Goal: Task Accomplishment & Management: Manage account settings

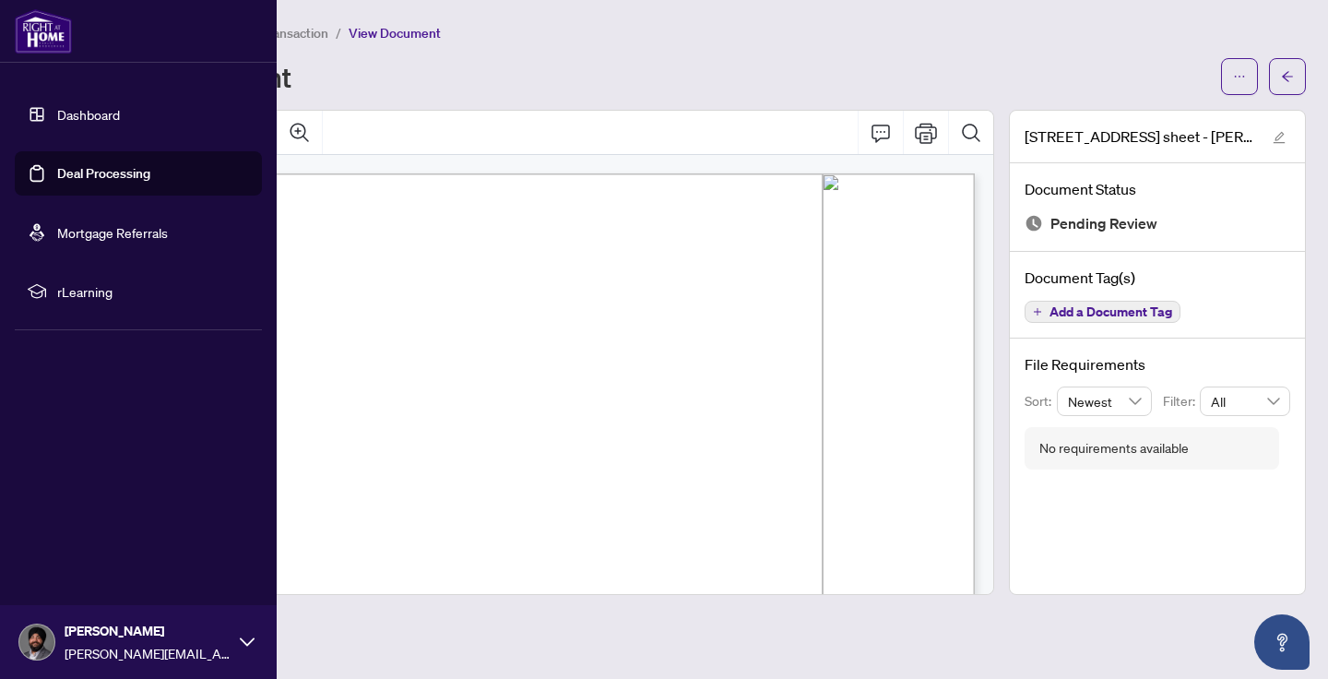
click at [57, 110] on link "Dashboard" at bounding box center [88, 114] width 63 height 17
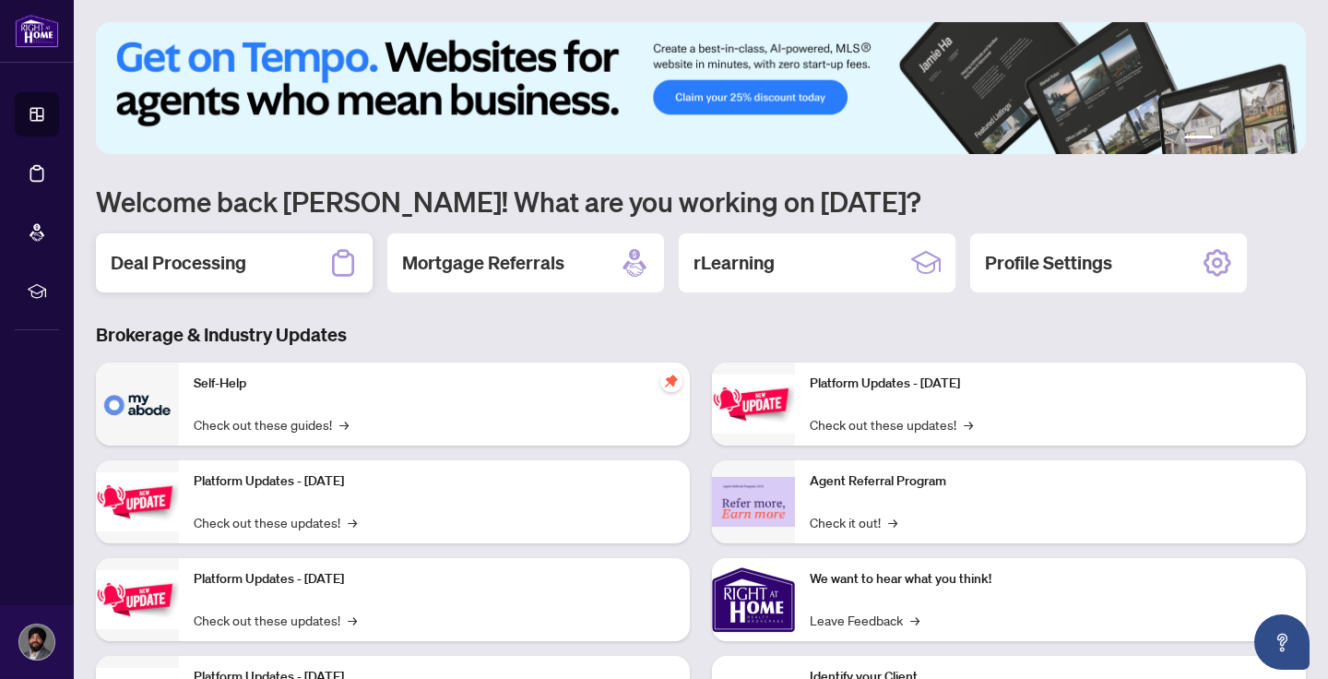
click at [273, 261] on div "Deal Processing" at bounding box center [234, 262] width 277 height 59
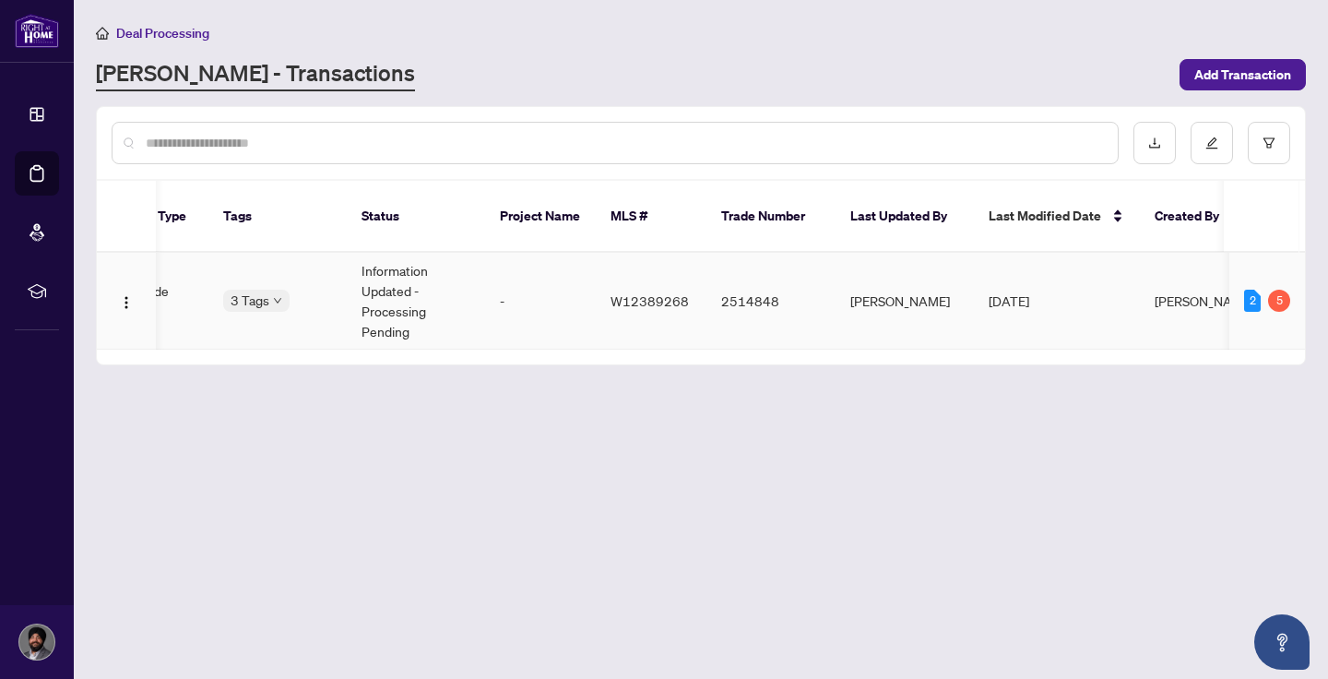
scroll to position [0, 568]
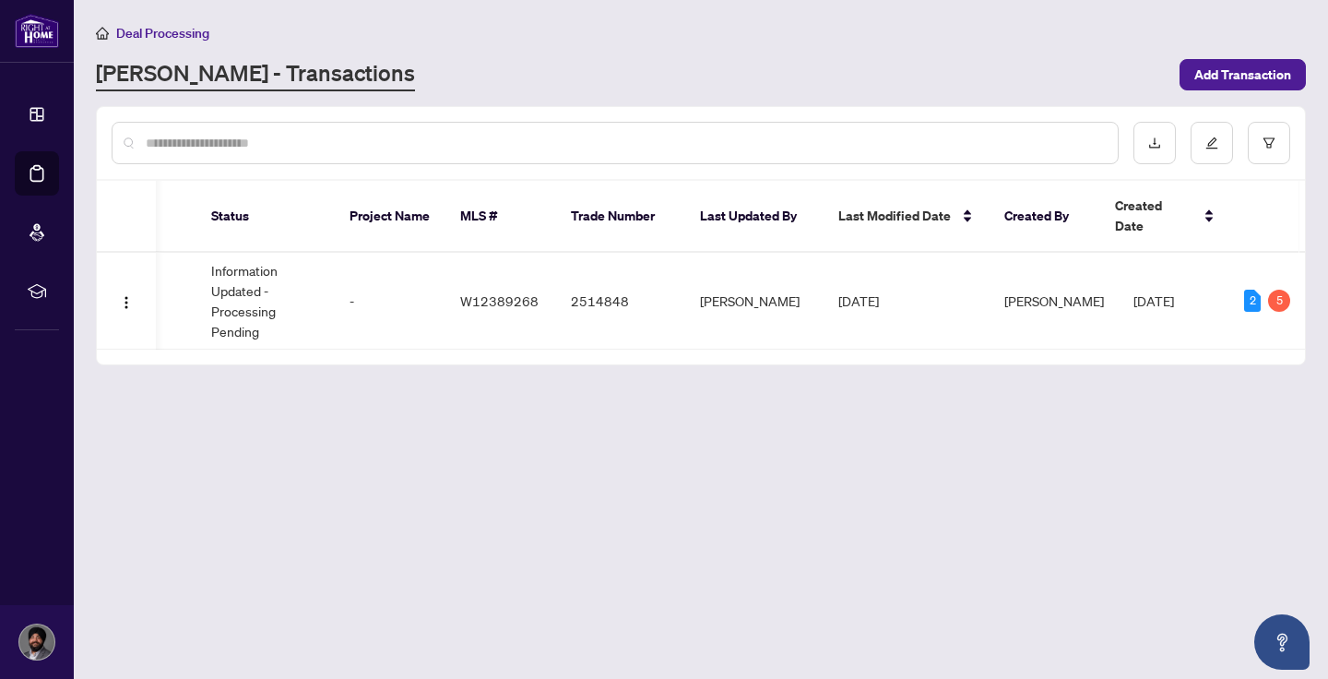
click at [670, 392] on main "Deal Processing [PERSON_NAME] - Transactions Add Transaction Ticket Number Prop…" at bounding box center [701, 339] width 1255 height 679
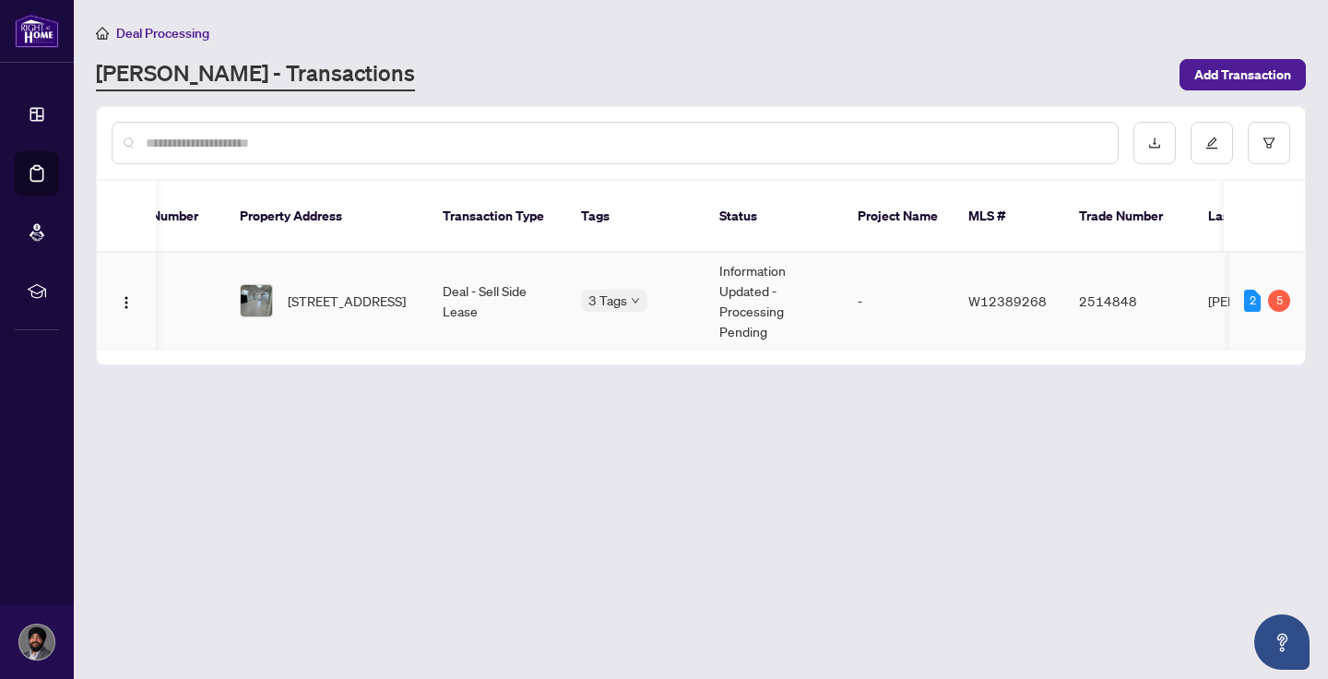
scroll to position [0, 0]
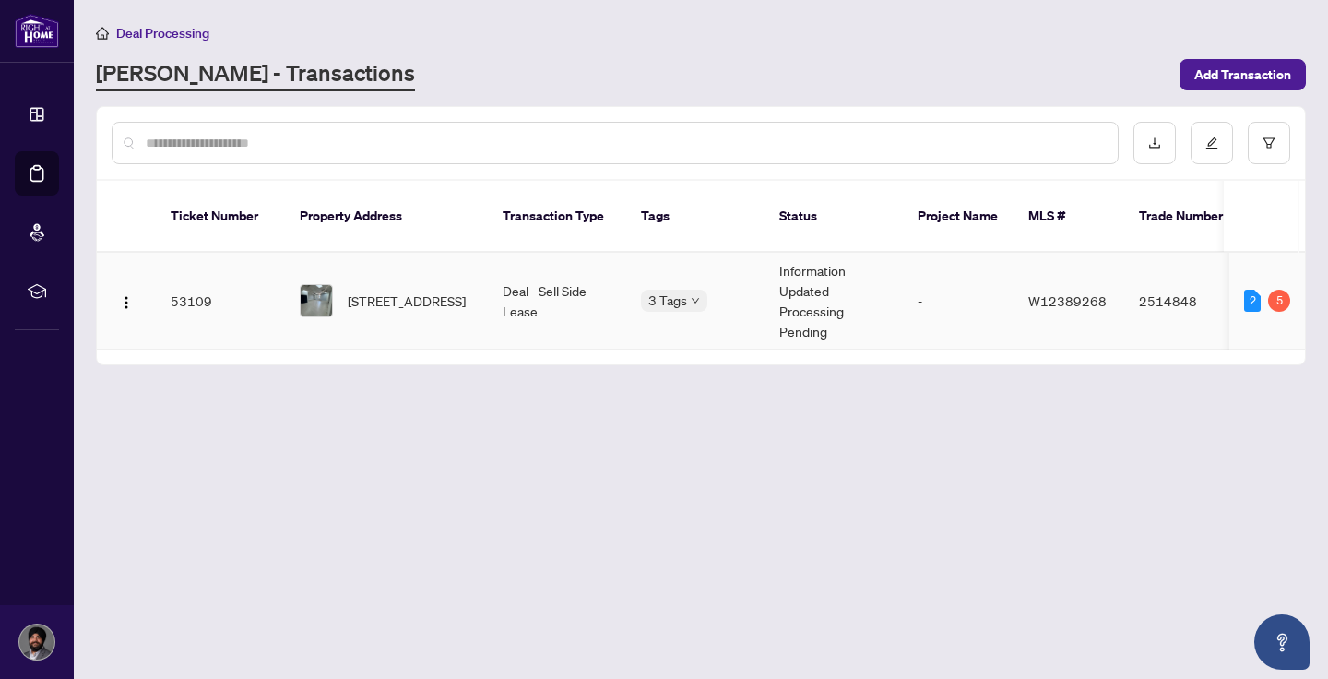
click at [614, 278] on td "Deal - Sell Side Lease" at bounding box center [557, 301] width 138 height 97
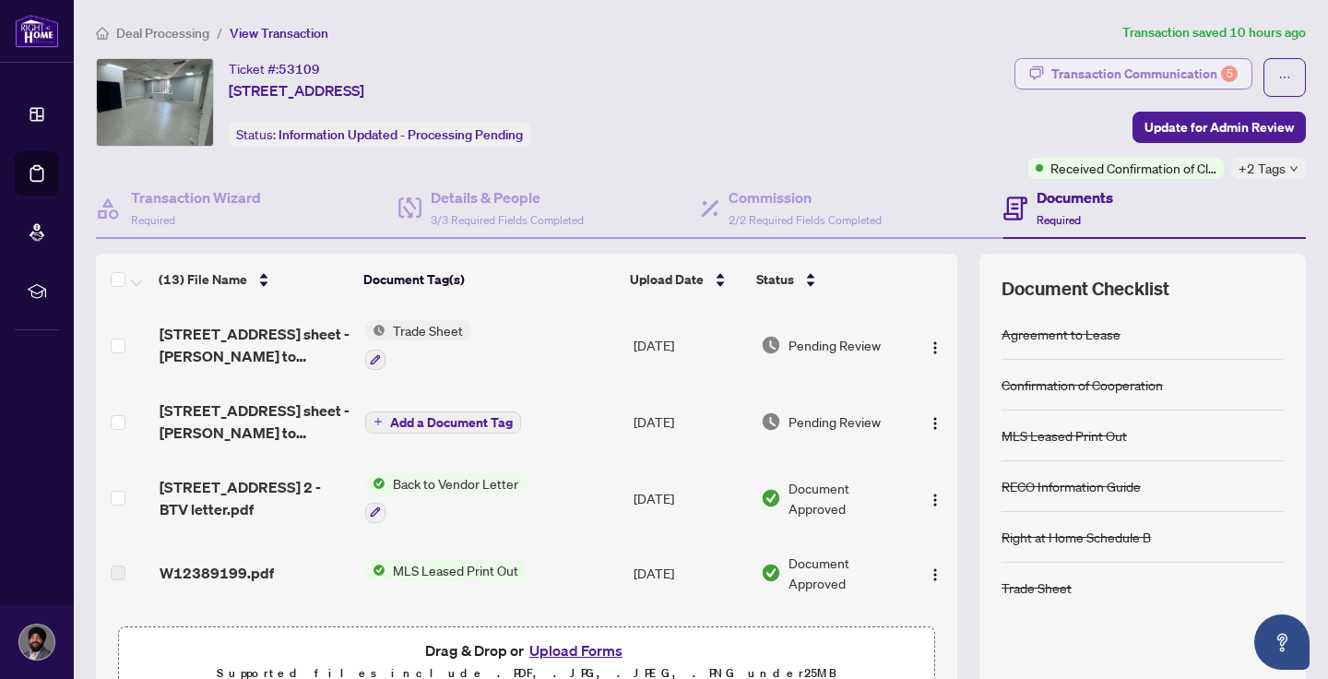
click at [1124, 85] on div "Transaction Communication 5" at bounding box center [1145, 74] width 186 height 30
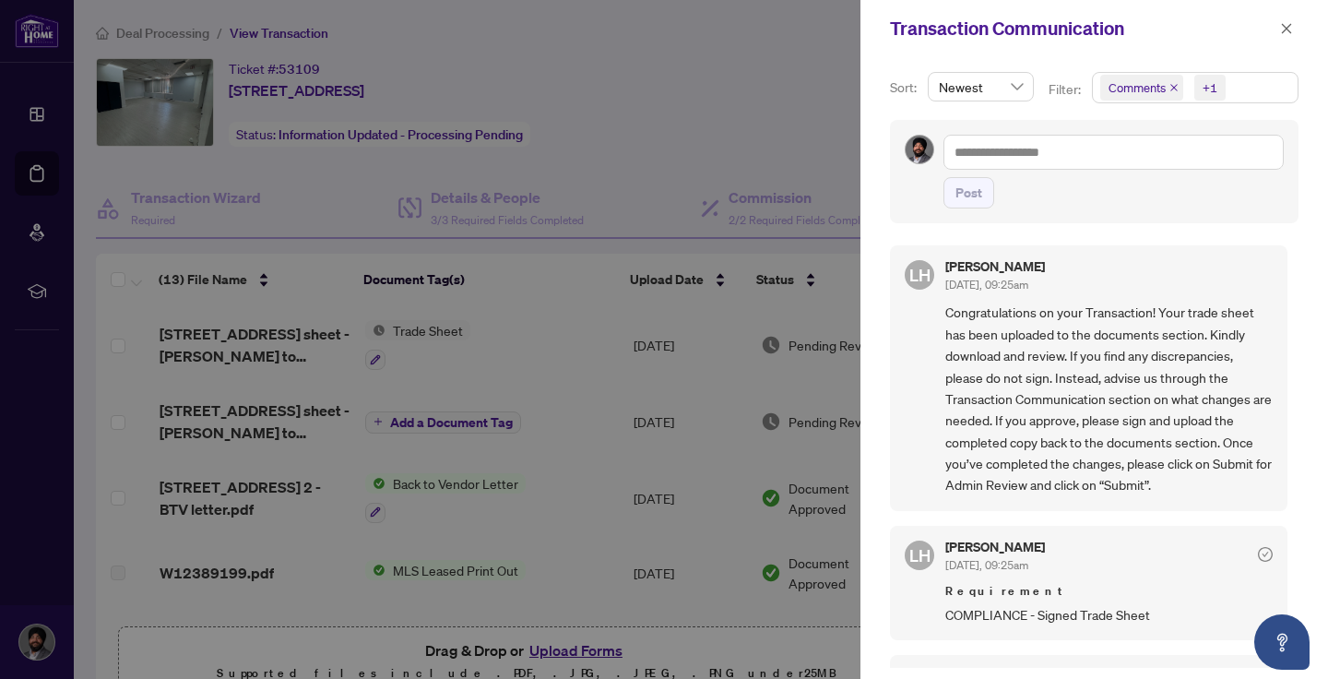
click at [800, 98] on div at bounding box center [664, 339] width 1328 height 679
click at [1289, 27] on icon "close" at bounding box center [1287, 28] width 10 height 10
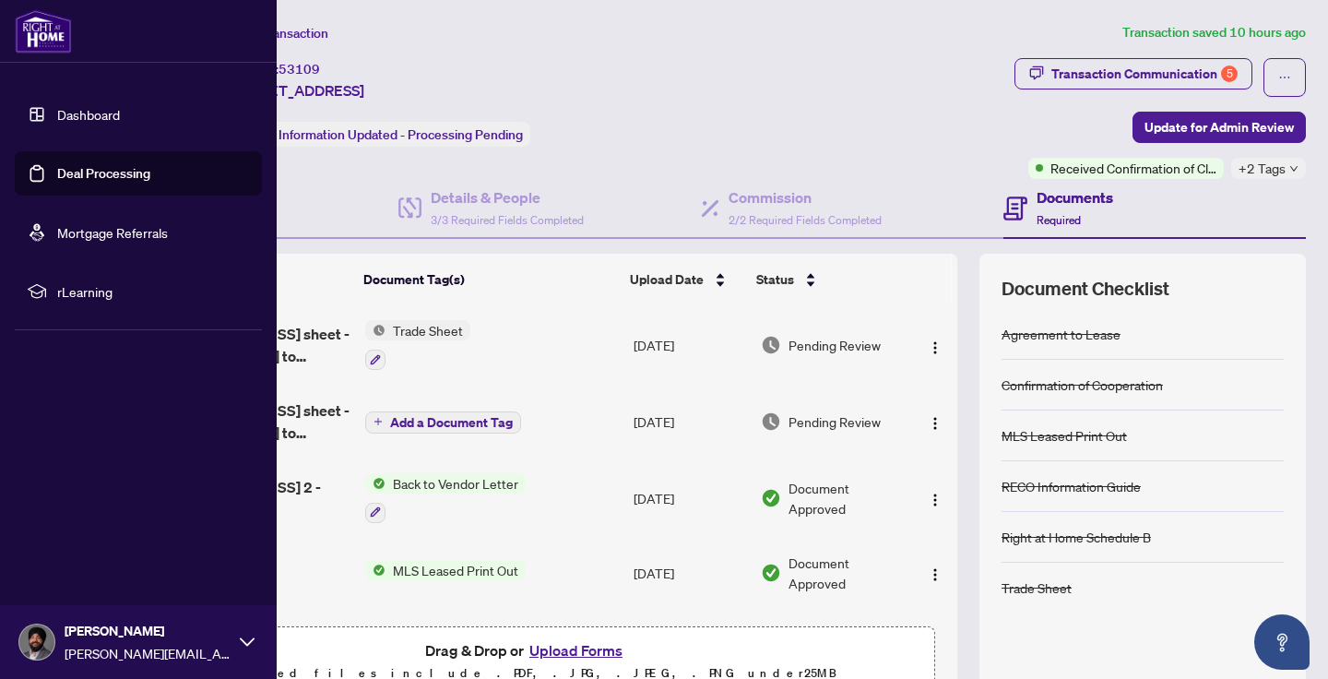
click at [57, 120] on link "Dashboard" at bounding box center [88, 114] width 63 height 17
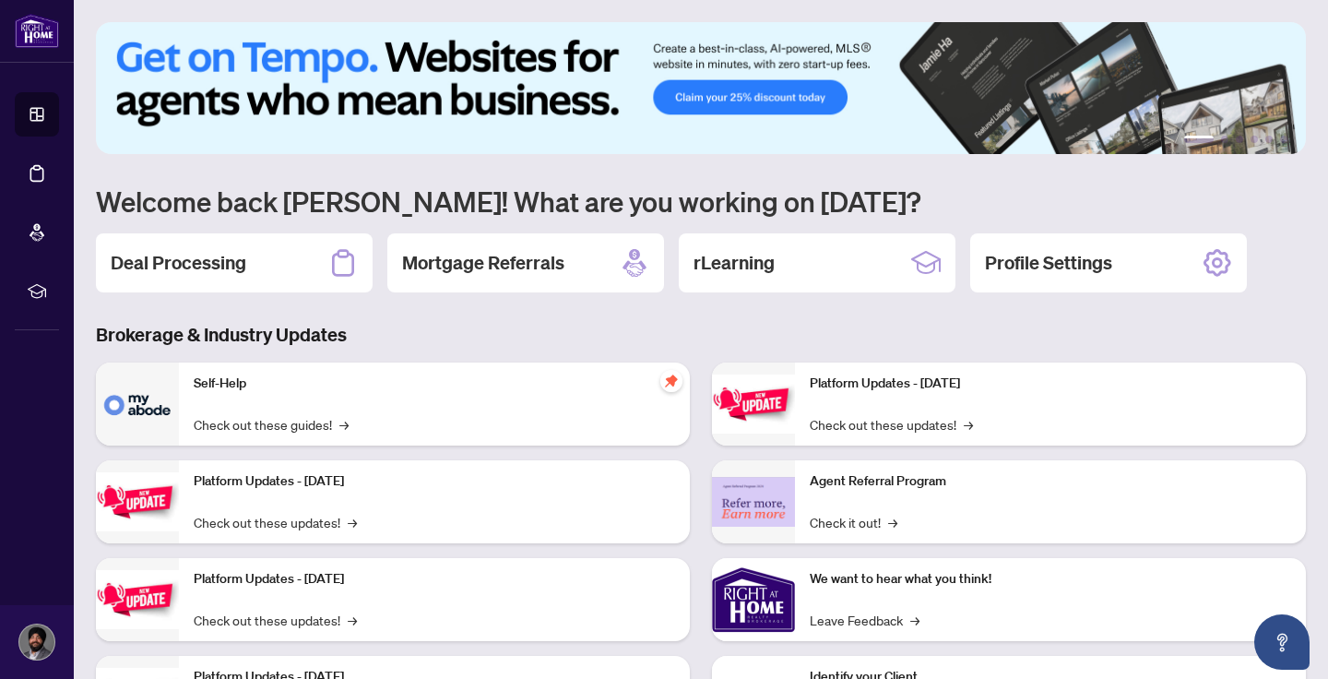
click at [485, 375] on p "Self-Help" at bounding box center [435, 384] width 482 height 20
click at [246, 261] on div "Deal Processing" at bounding box center [234, 262] width 277 height 59
